Goal: Navigation & Orientation: Find specific page/section

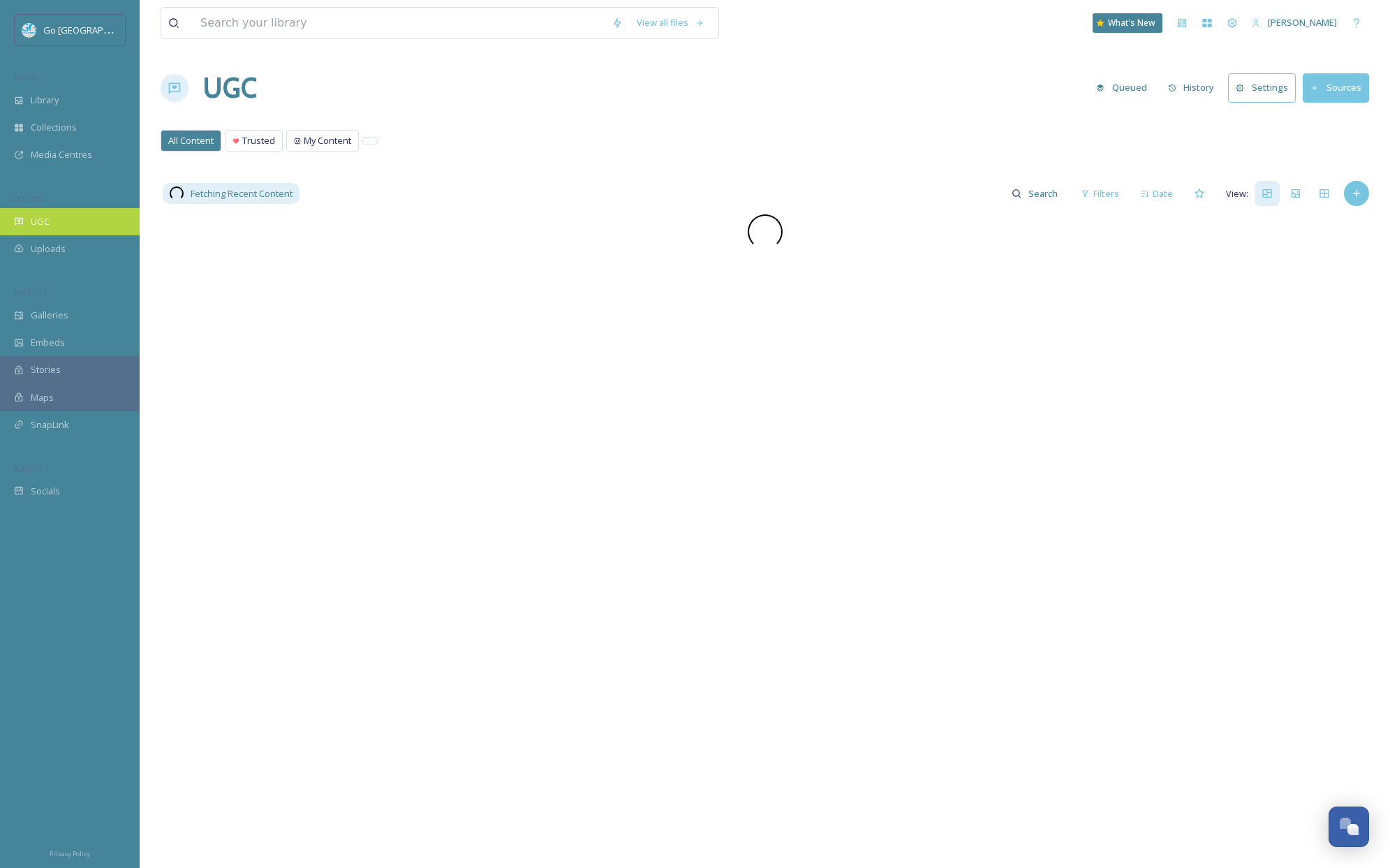
click at [45, 219] on span "UGC" at bounding box center [40, 221] width 19 height 13
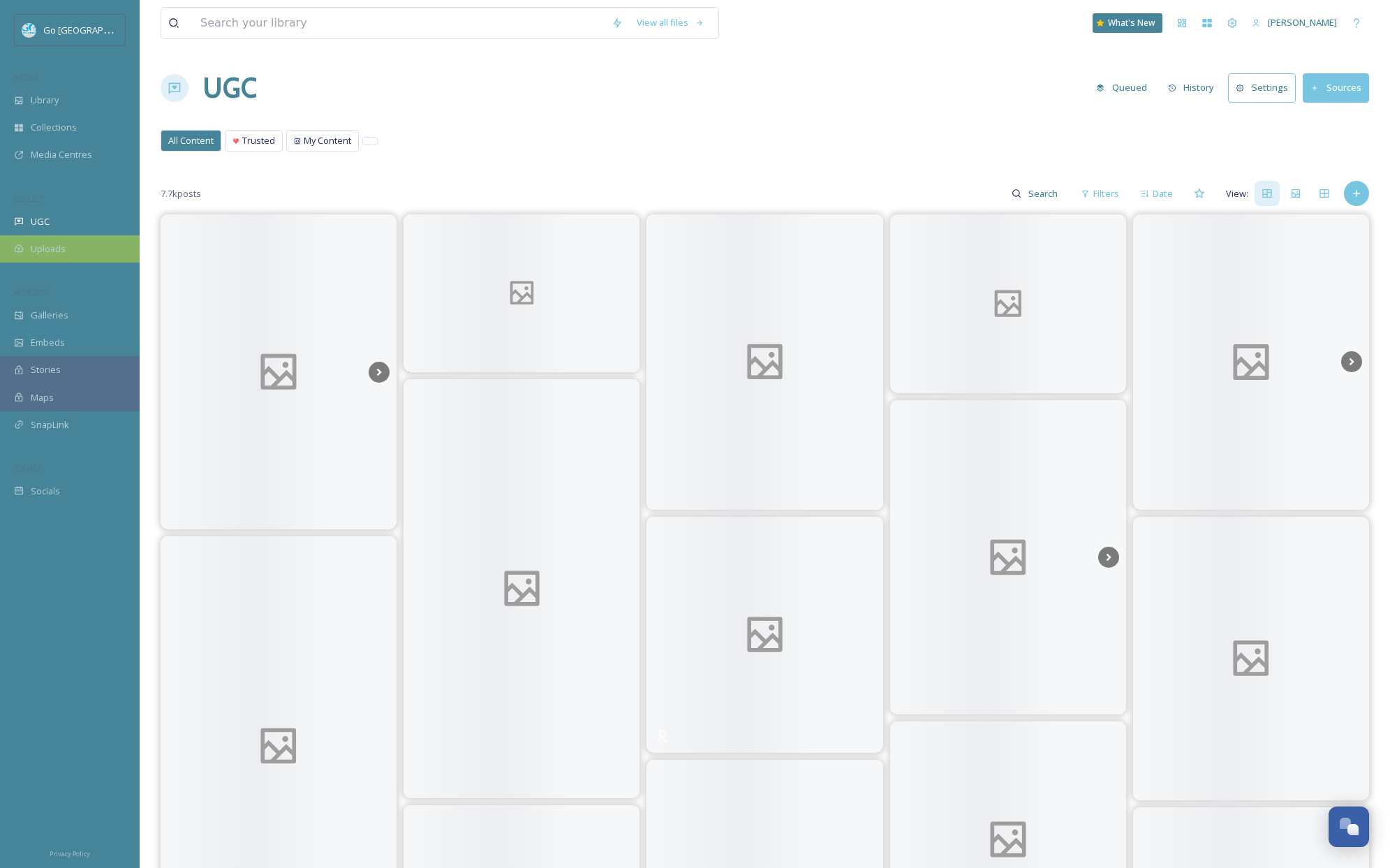
click at [35, 247] on span "Uploads" at bounding box center [48, 249] width 35 height 13
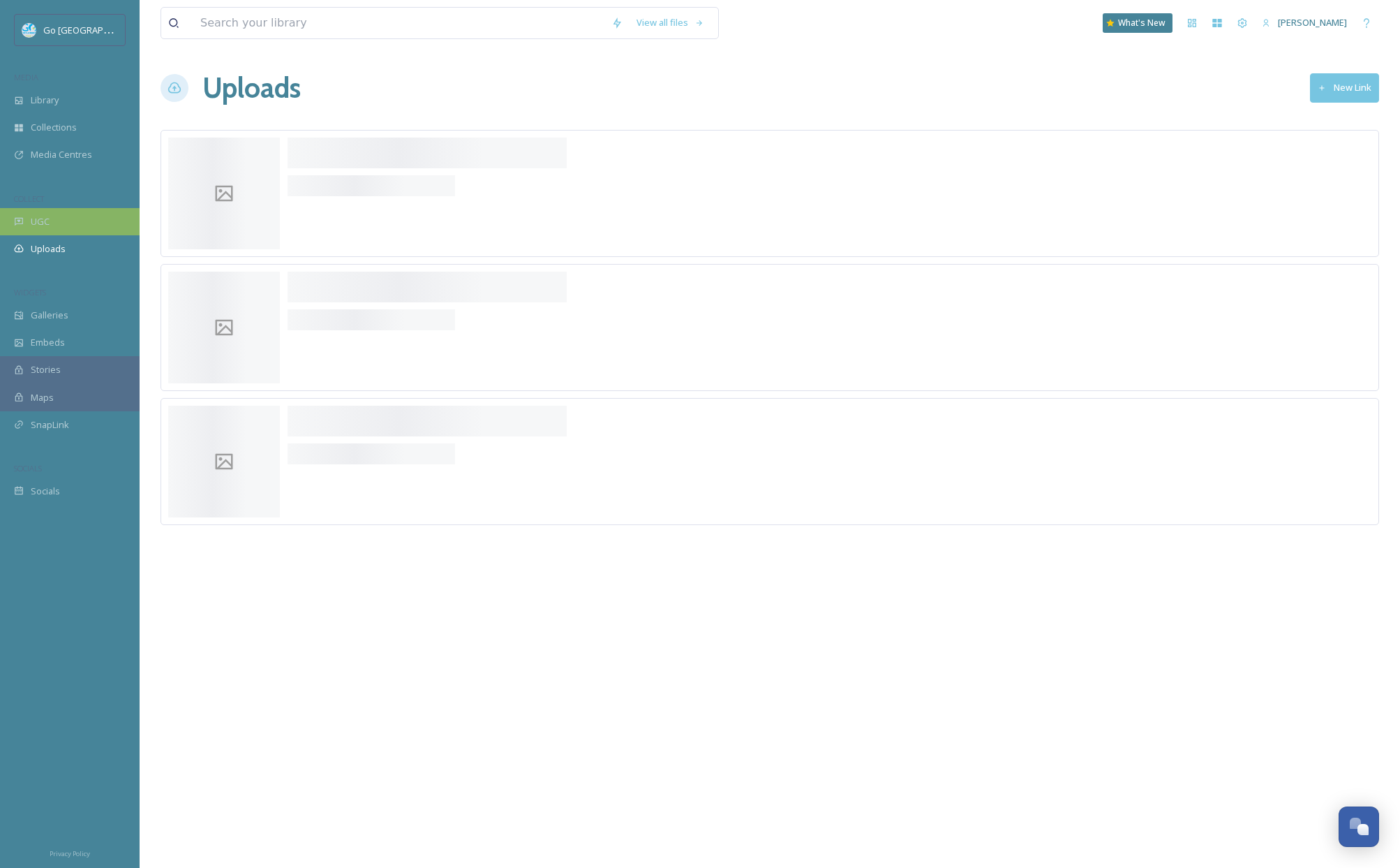
click at [36, 217] on span "UGC" at bounding box center [40, 221] width 19 height 13
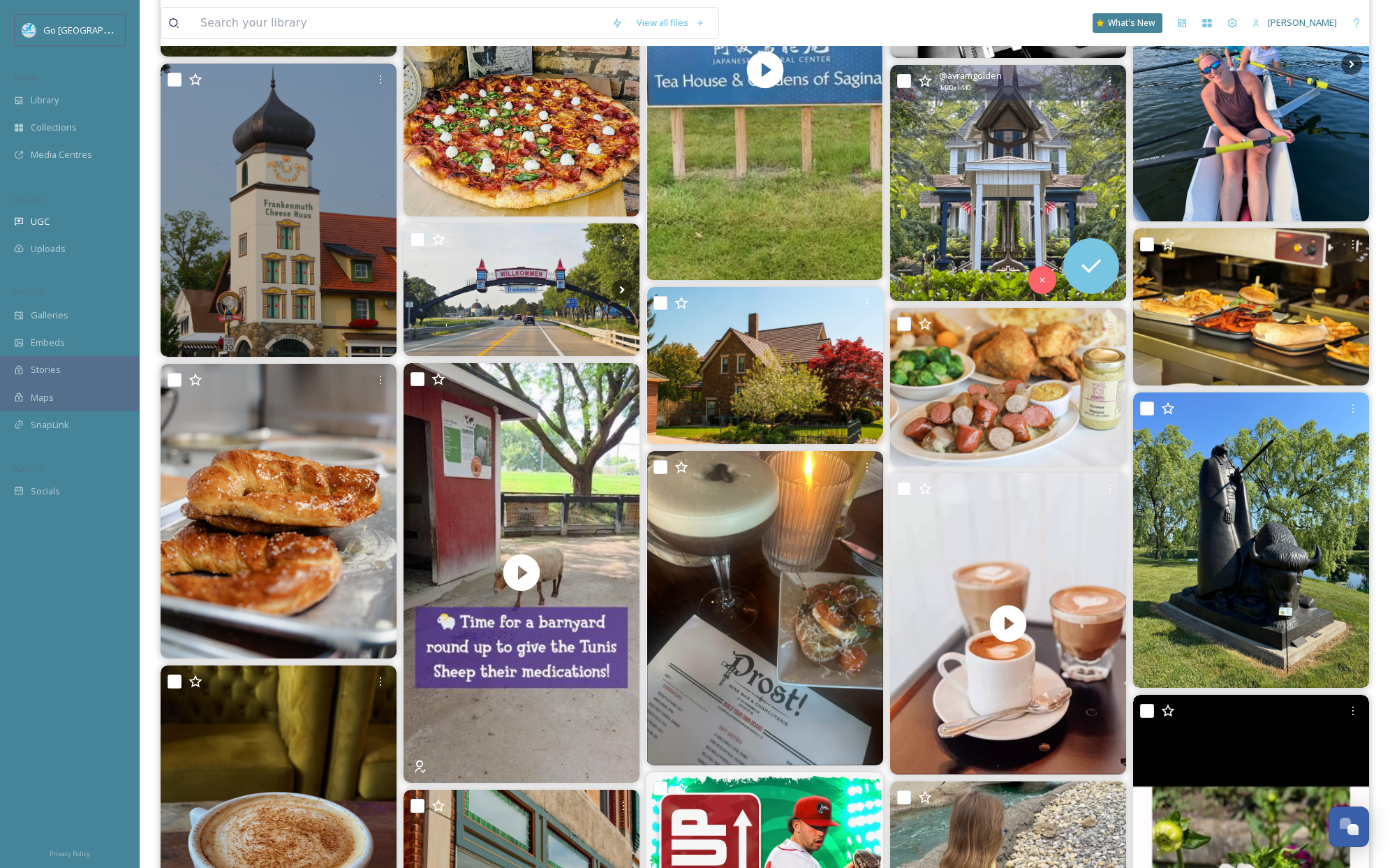
scroll to position [1198, 0]
